Goal: Navigation & Orientation: Find specific page/section

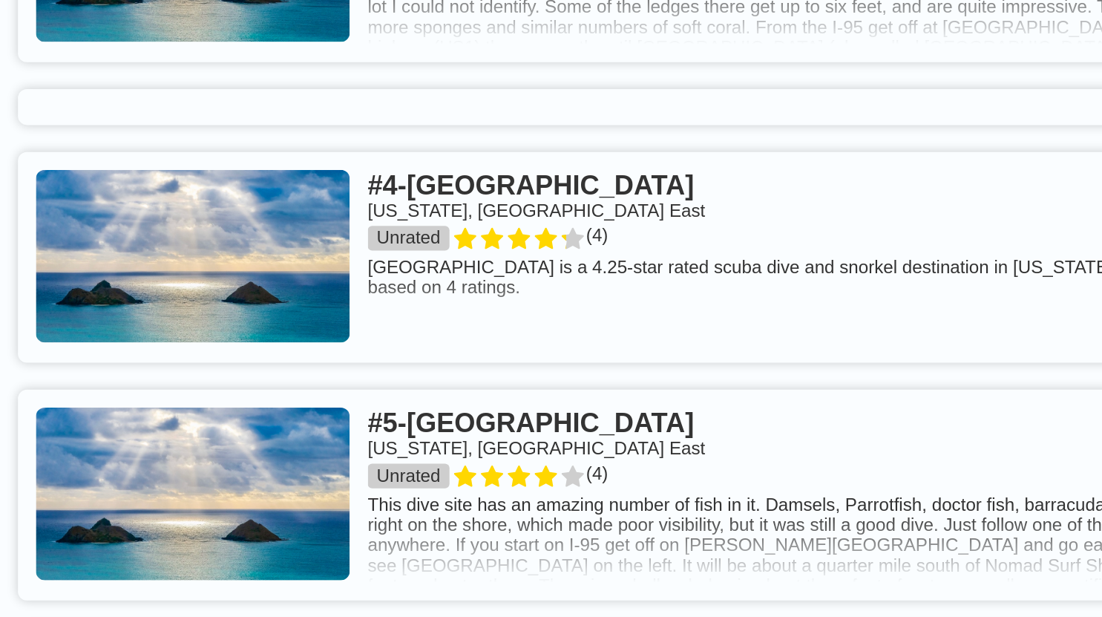
scroll to position [868, 0]
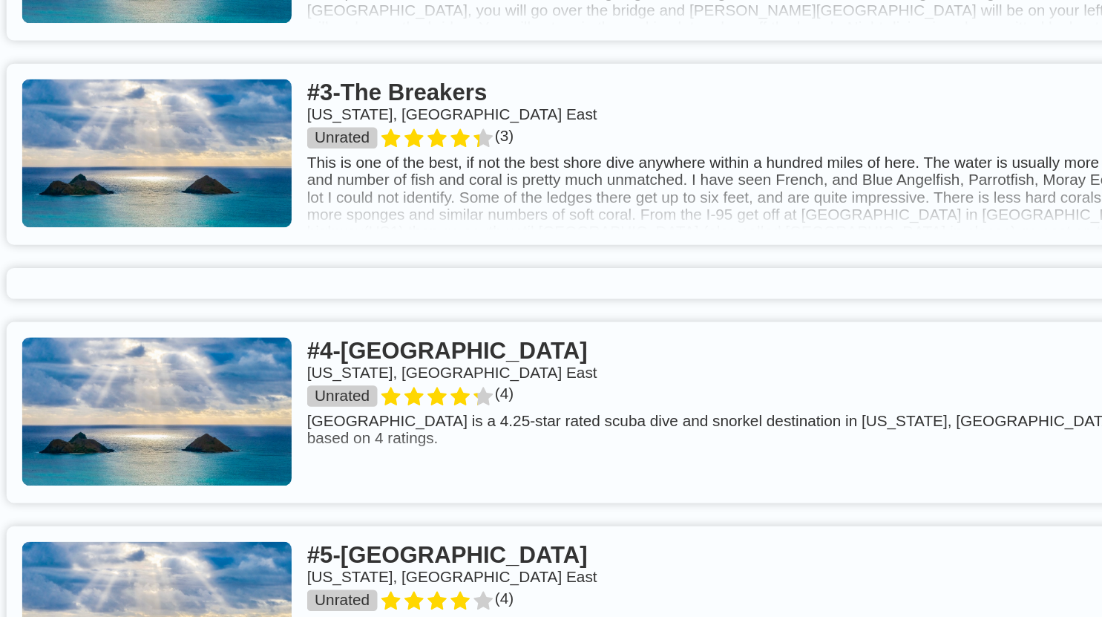
click at [351, 398] on link at bounding box center [551, 378] width 1078 height 139
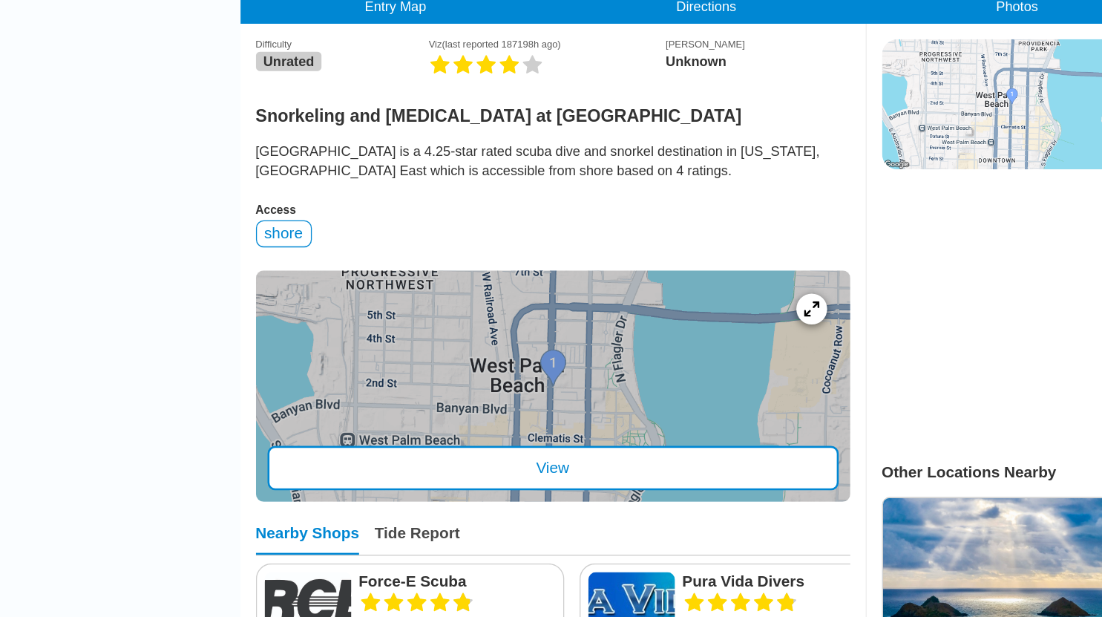
scroll to position [241, 0]
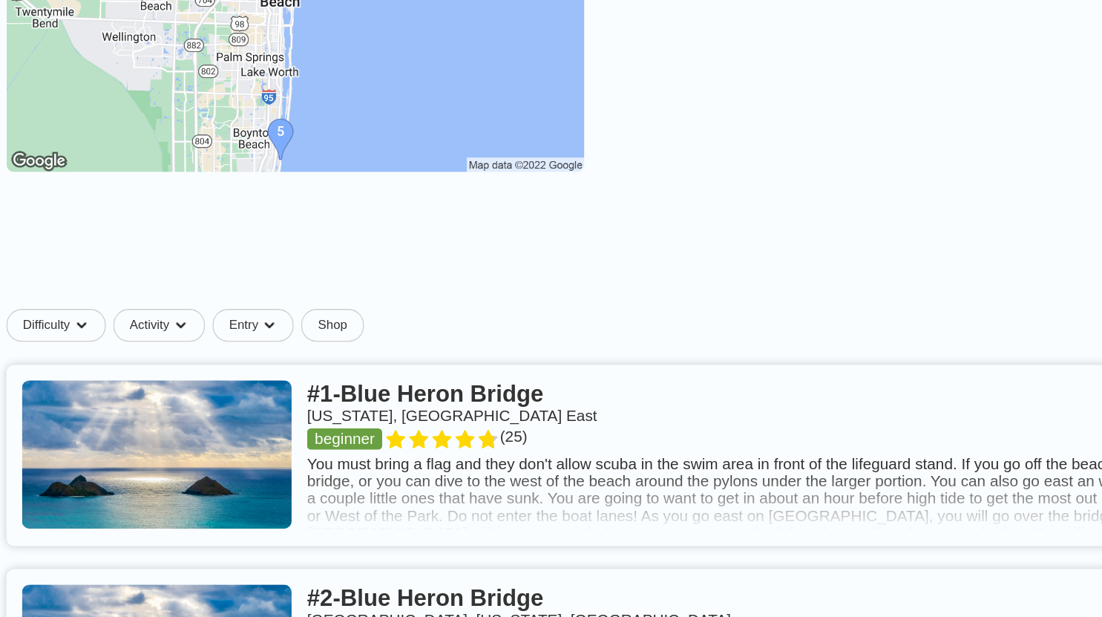
scroll to position [868, 0]
